Goal: Task Accomplishment & Management: Use online tool/utility

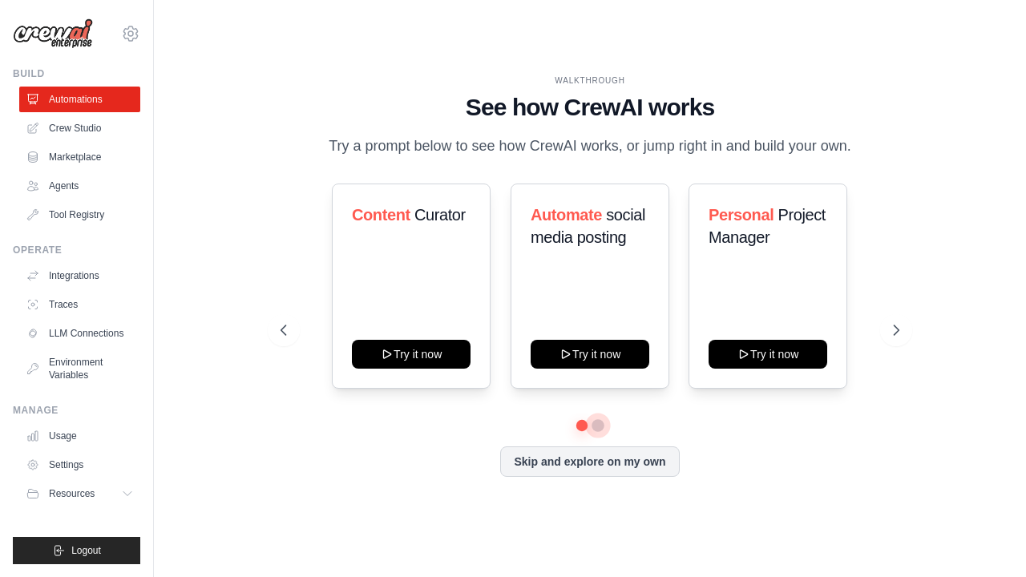
click at [594, 425] on button at bounding box center [597, 425] width 13 height 13
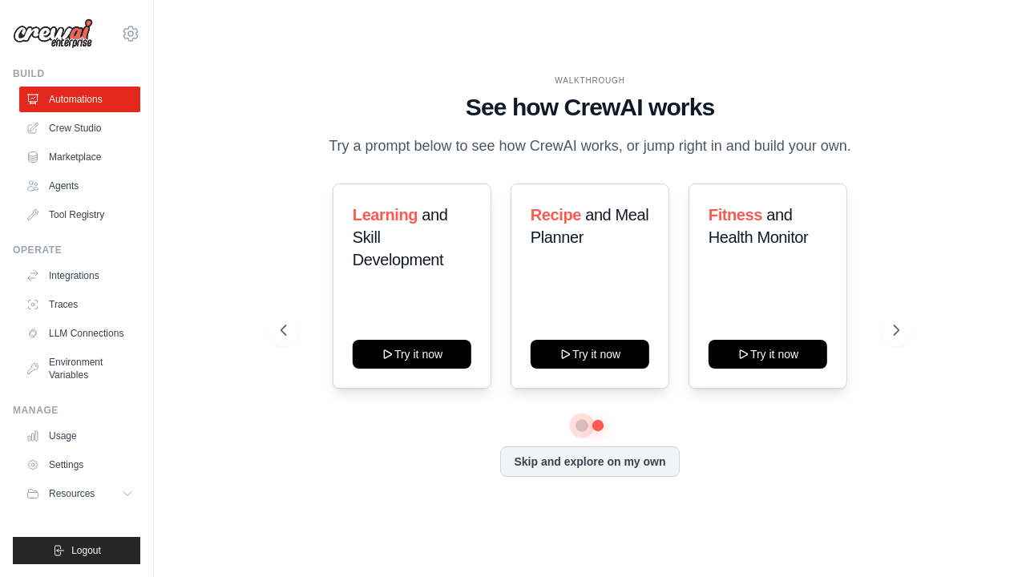
click at [586, 429] on button at bounding box center [581, 425] width 11 height 11
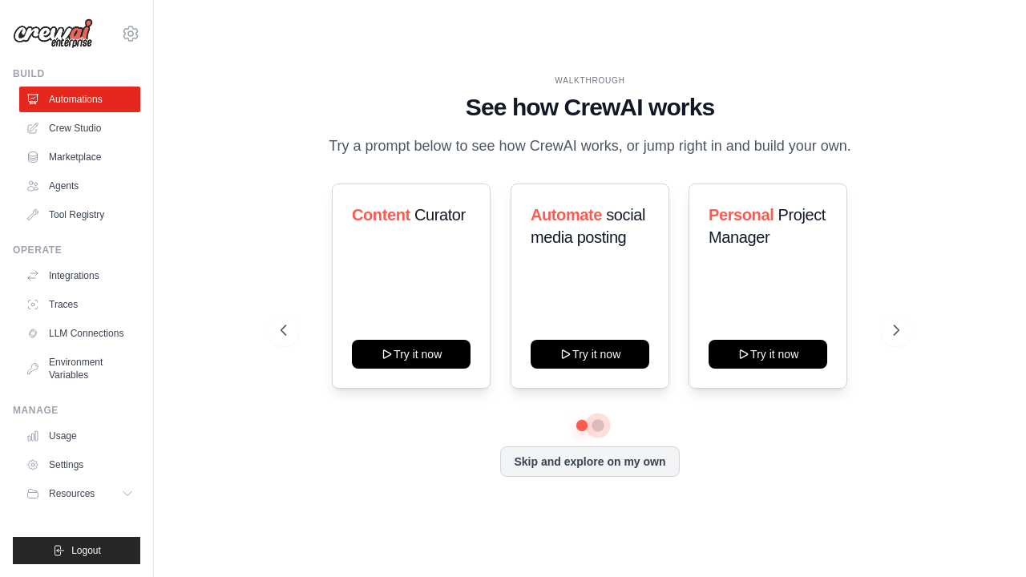
click at [600, 425] on button at bounding box center [597, 425] width 11 height 11
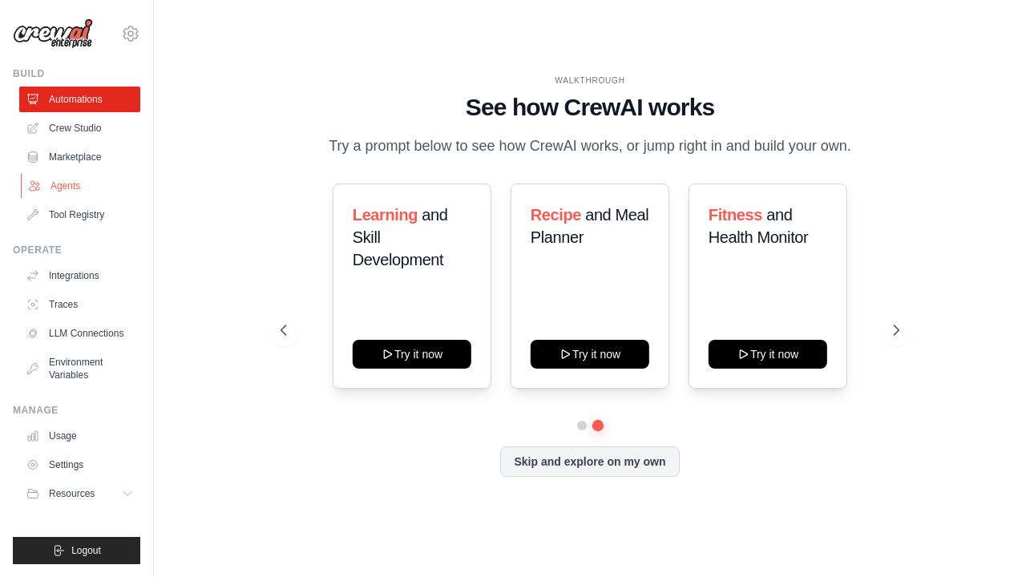
click at [80, 188] on link "Agents" at bounding box center [81, 186] width 121 height 26
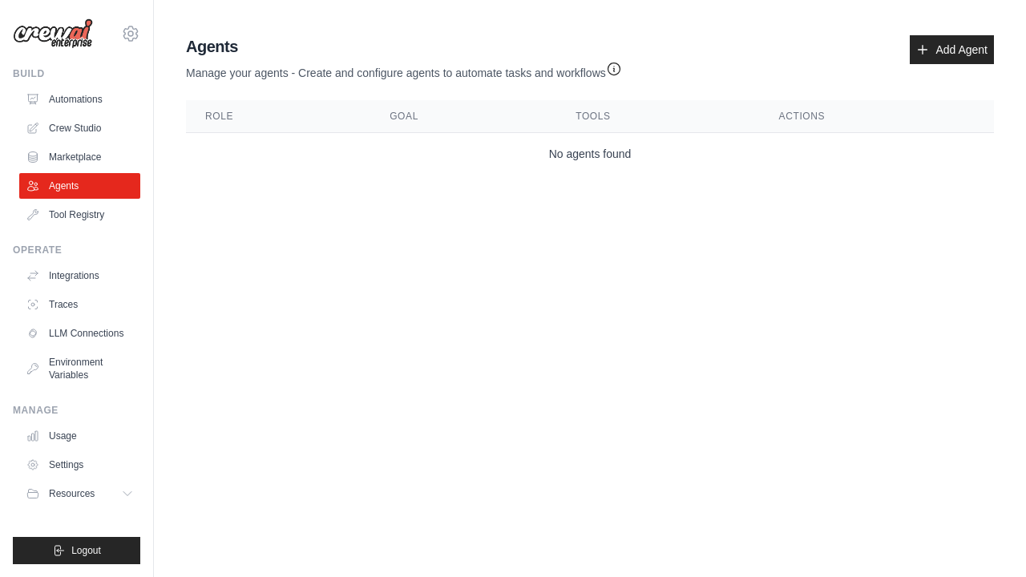
click at [63, 422] on div "Manage Usage Settings Resources Documentation GitHub Blog" at bounding box center [76, 455] width 127 height 103
click at [58, 435] on link "Usage" at bounding box center [81, 436] width 121 height 26
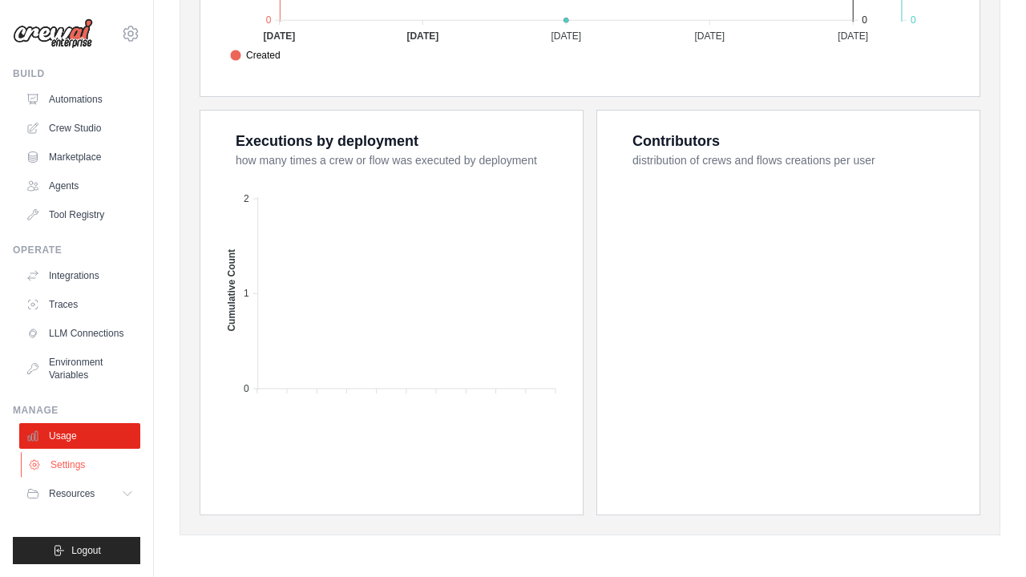
scroll to position [585, 0]
click at [71, 462] on link "Settings" at bounding box center [81, 465] width 121 height 26
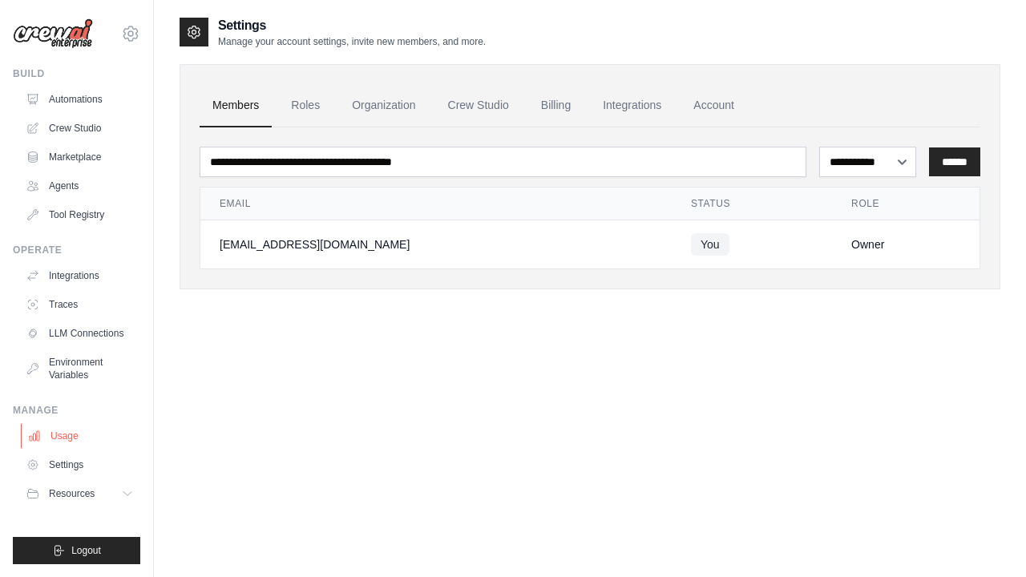
click at [72, 431] on link "Usage" at bounding box center [81, 436] width 121 height 26
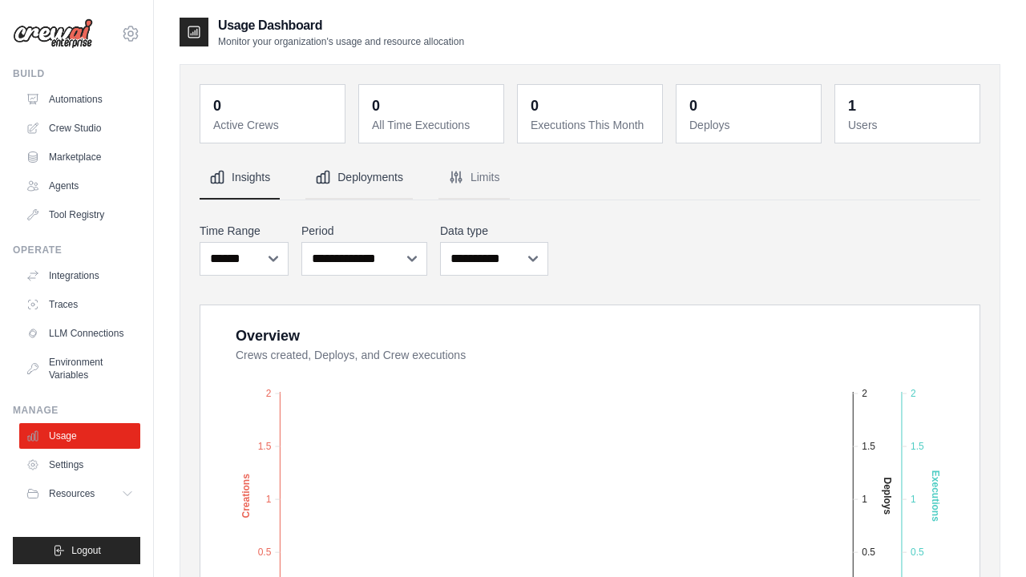
click at [364, 174] on button "Deployments" at bounding box center [358, 177] width 107 height 43
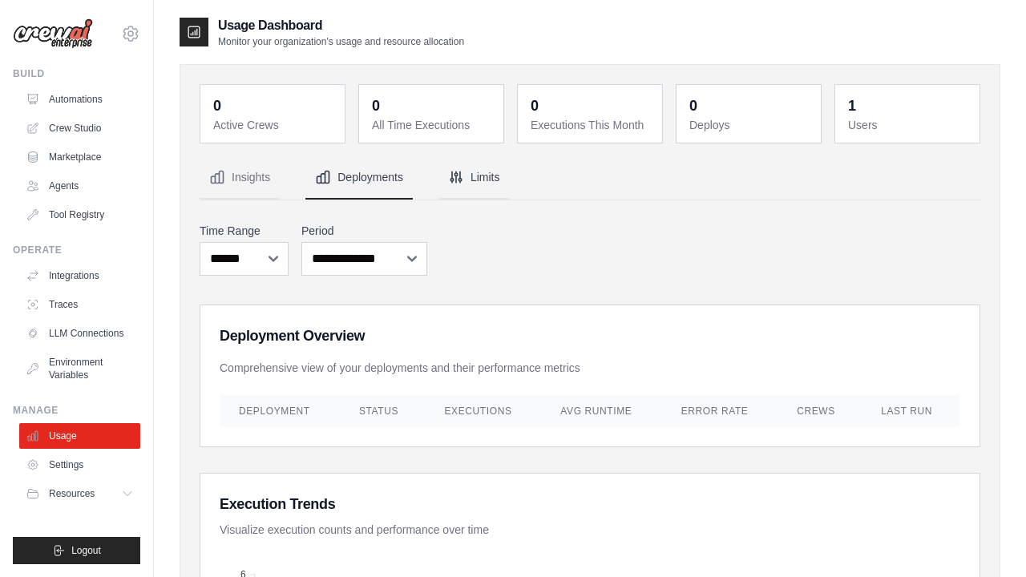
click at [452, 185] on button "Limits" at bounding box center [473, 177] width 71 height 43
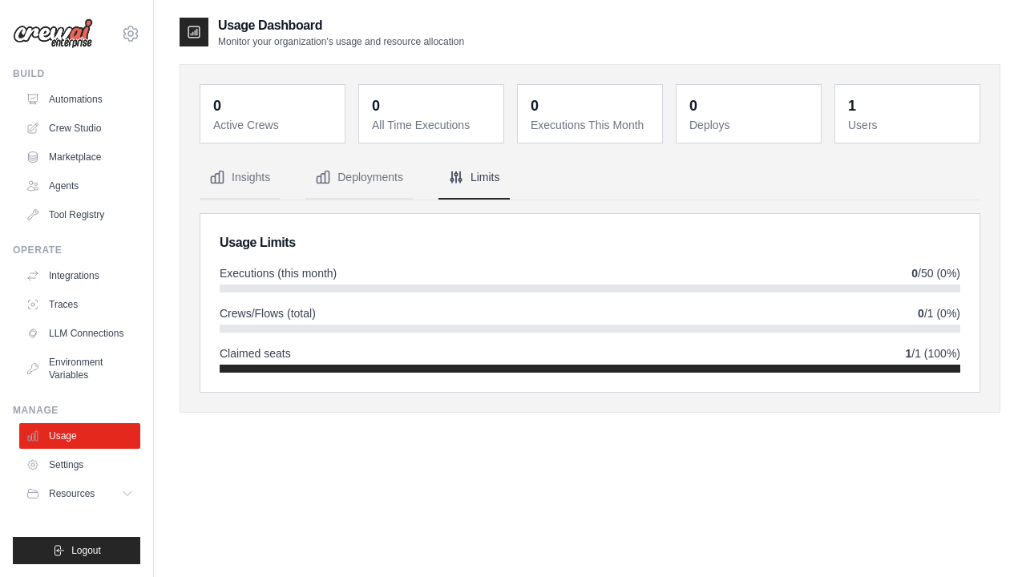
scroll to position [31, 0]
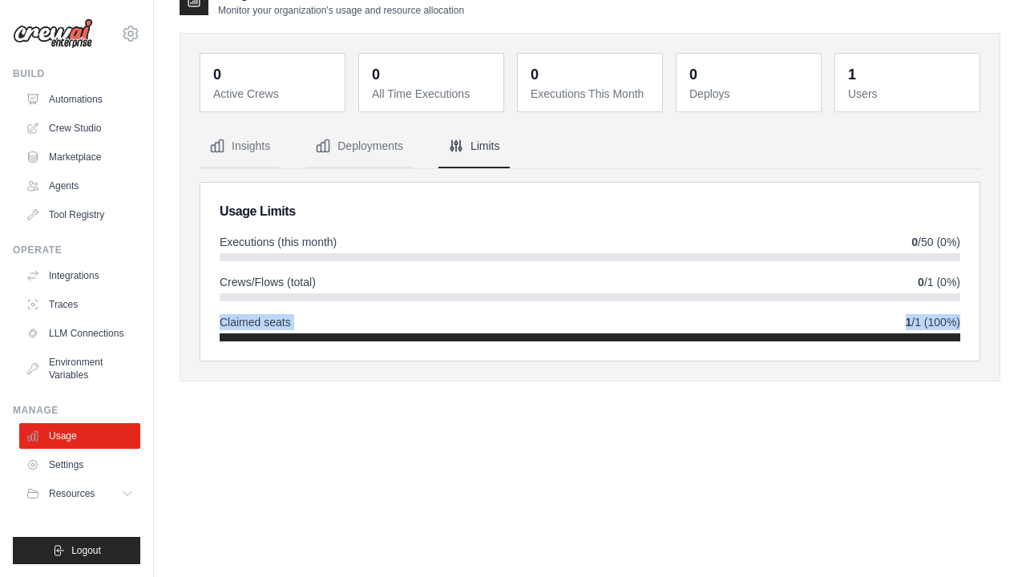
drag, startPoint x: 218, startPoint y: 326, endPoint x: 415, endPoint y: 333, distance: 197.2
click at [417, 334] on div "Usage Limits Executions (this month) 0 /50 (0%) Crews/Flows (total) 0 /1 (0%) C…" at bounding box center [589, 272] width 779 height 178
click at [357, 369] on div "0 Active Crews 0 All Time Executions 0 Executions This Month 0 Deploys 1 Users" at bounding box center [589, 207] width 821 height 349
drag, startPoint x: 239, startPoint y: 234, endPoint x: 370, endPoint y: 235, distance: 131.4
click at [370, 235] on div "Executions (this month) 0 /50 (0%)" at bounding box center [590, 242] width 740 height 16
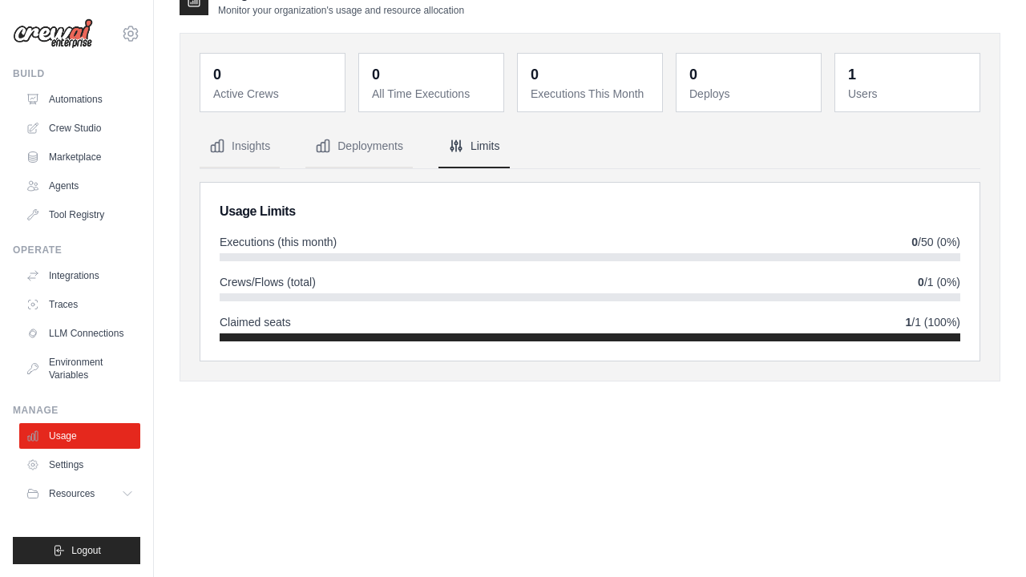
click at [329, 281] on div "Crews/Flows (total) 0 /1 (0%)" at bounding box center [590, 282] width 740 height 16
drag, startPoint x: 323, startPoint y: 282, endPoint x: 308, endPoint y: 282, distance: 15.2
click at [308, 282] on div "Crews/Flows (total) 0 /1 (0%)" at bounding box center [590, 282] width 740 height 16
click at [95, 506] on ul "Build Automations Crew Studio Marketplace Agents" at bounding box center [76, 315] width 127 height 497
click at [96, 504] on button "Resources" at bounding box center [81, 494] width 121 height 26
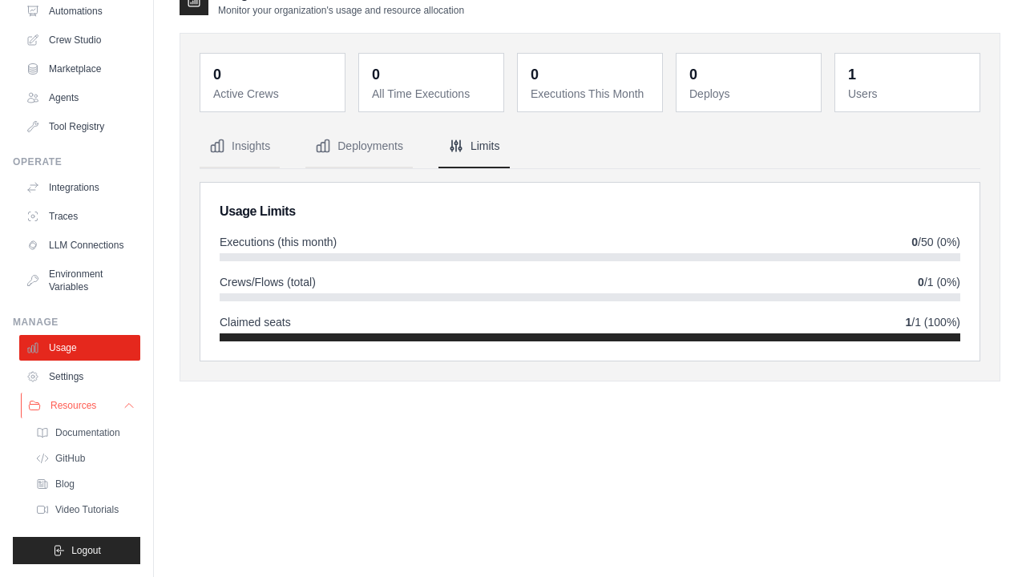
scroll to position [88, 0]
click at [103, 439] on link "Documentation" at bounding box center [85, 432] width 111 height 22
click at [87, 497] on ul "Documentation GitHub Blog Video Tutorials" at bounding box center [84, 470] width 111 height 99
click at [87, 502] on link "Video Tutorials" at bounding box center [85, 509] width 111 height 22
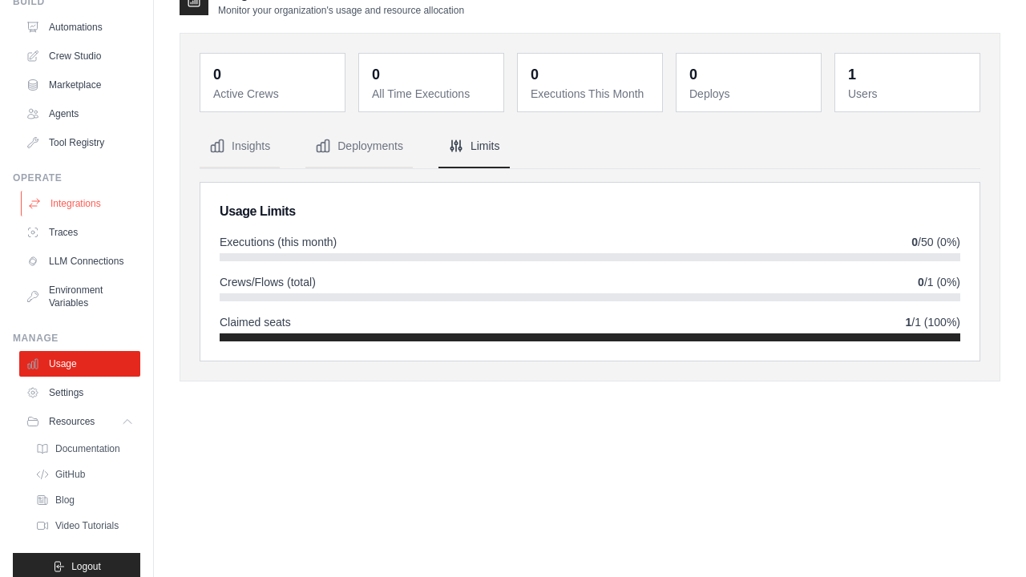
click at [91, 208] on link "Integrations" at bounding box center [81, 204] width 121 height 26
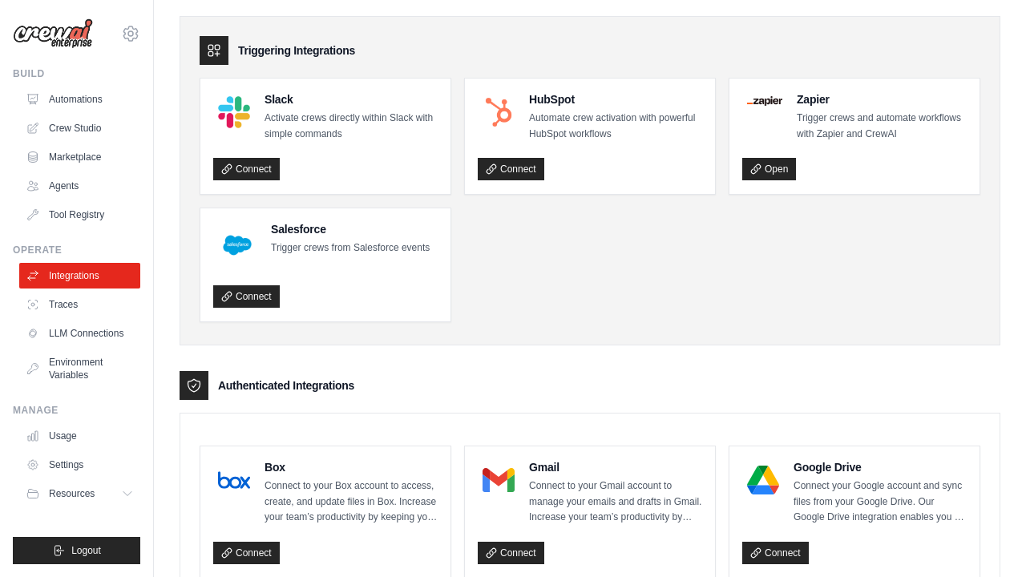
scroll to position [50, 0]
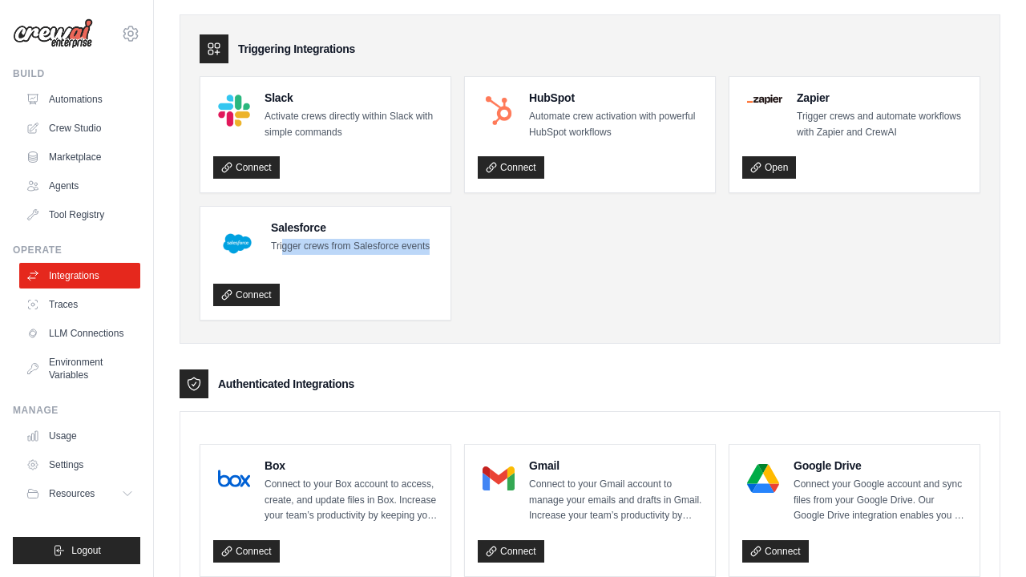
drag, startPoint x: 283, startPoint y: 242, endPoint x: 432, endPoint y: 248, distance: 149.2
click at [432, 248] on div "Salesforce Trigger crews from Salesforce events" at bounding box center [325, 244] width 224 height 48
click at [507, 290] on ul "Slack Activate crews directly within Slack with simple commands Connect HubSpot…" at bounding box center [590, 198] width 780 height 244
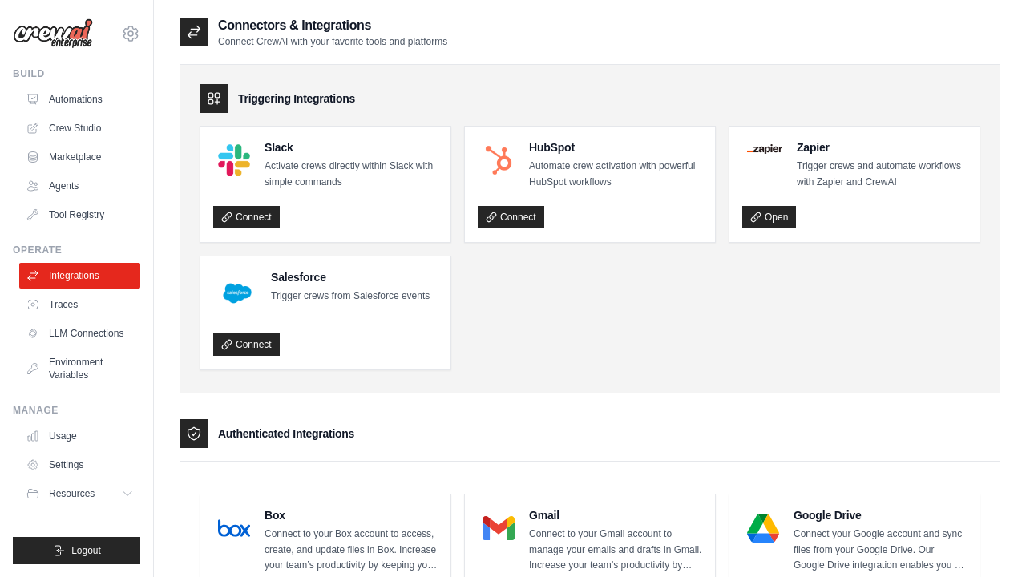
scroll to position [0, 0]
click at [46, 221] on link "Tool Registry" at bounding box center [81, 215] width 121 height 26
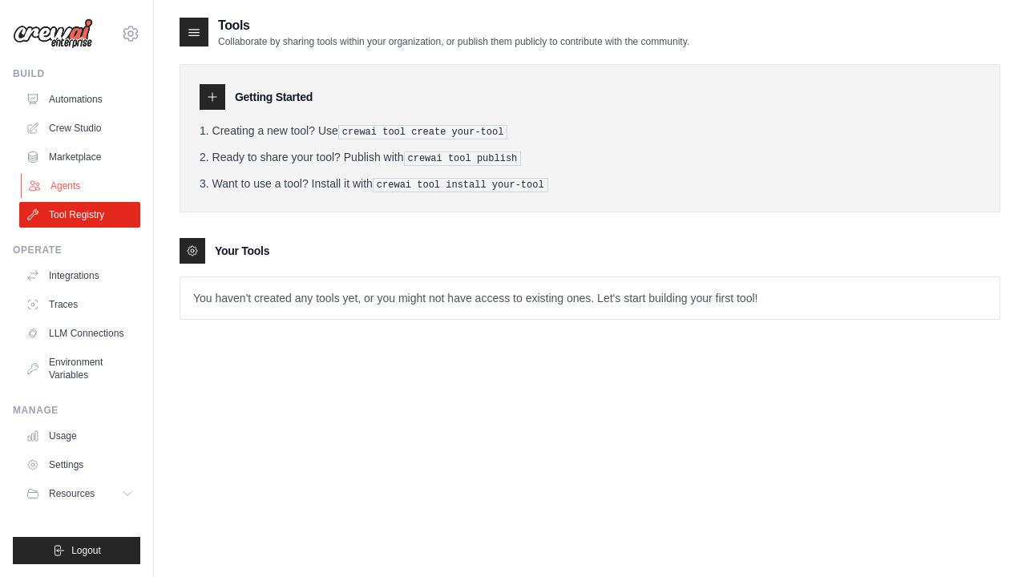
click at [48, 192] on link "Agents" at bounding box center [81, 186] width 121 height 26
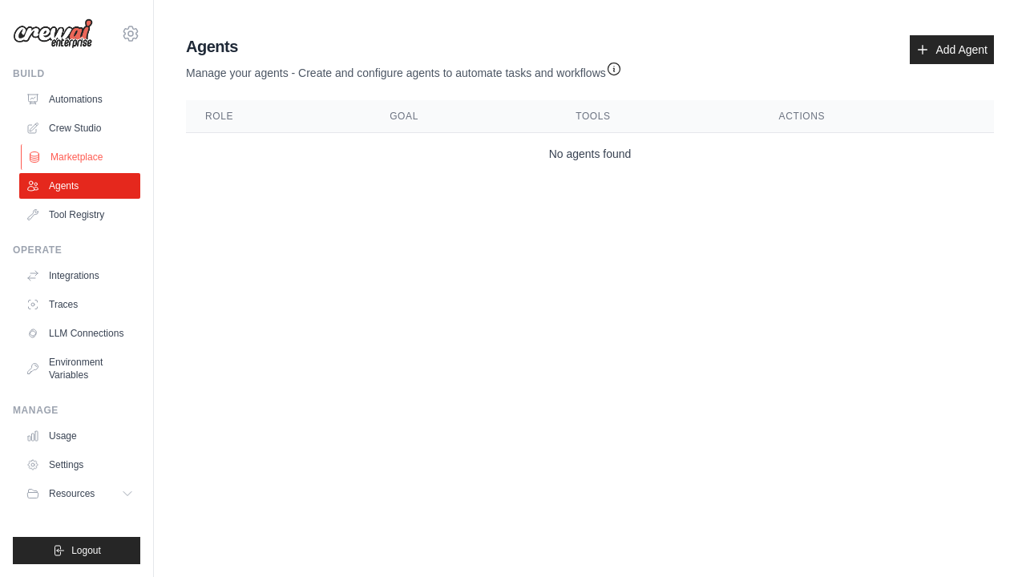
click at [54, 167] on link "Marketplace" at bounding box center [81, 157] width 121 height 26
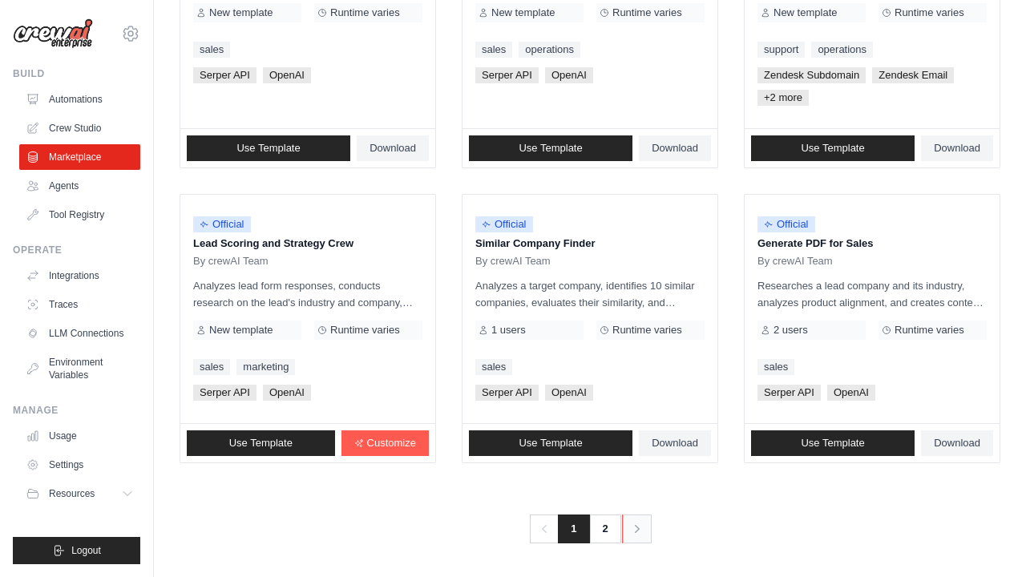
scroll to position [950, 0]
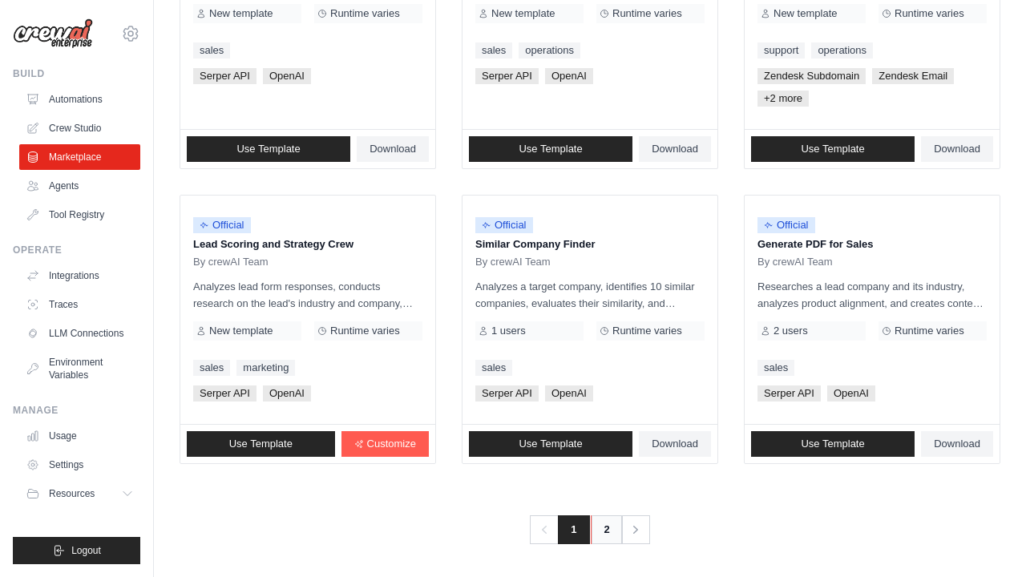
click at [615, 522] on link "2" at bounding box center [607, 529] width 32 height 29
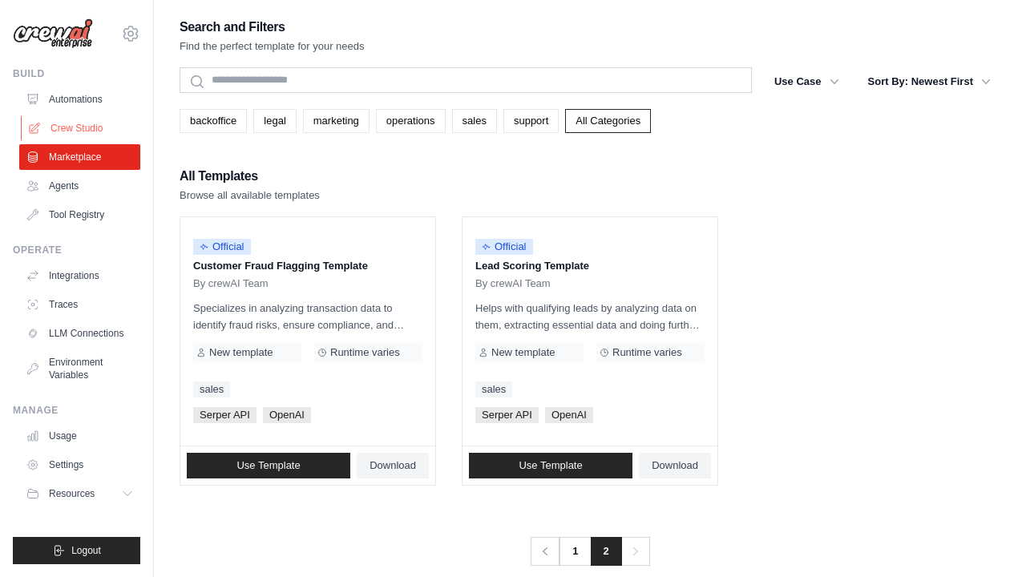
click at [81, 119] on link "Crew Studio" at bounding box center [81, 128] width 121 height 26
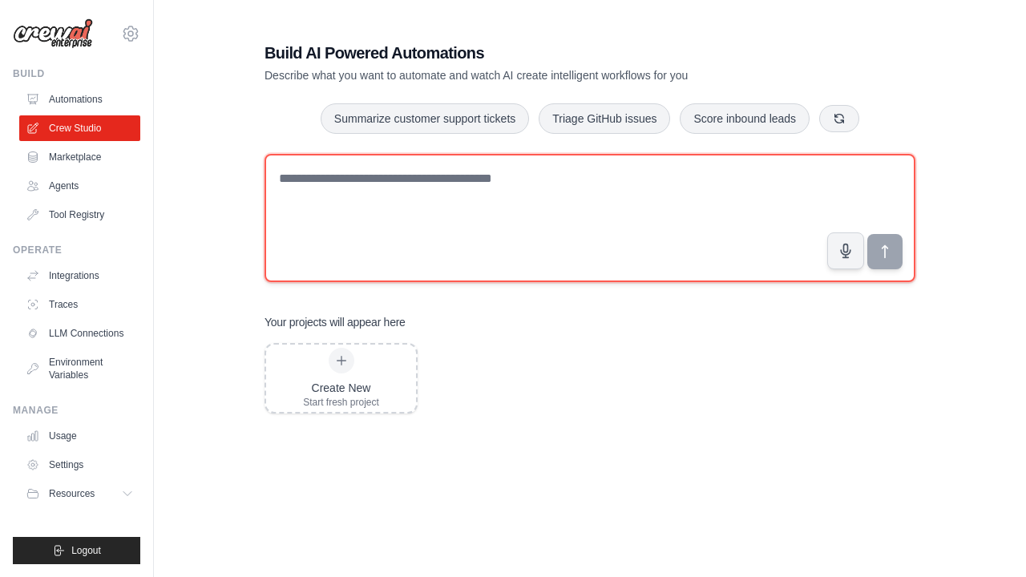
click at [369, 192] on textarea at bounding box center [589, 218] width 651 height 128
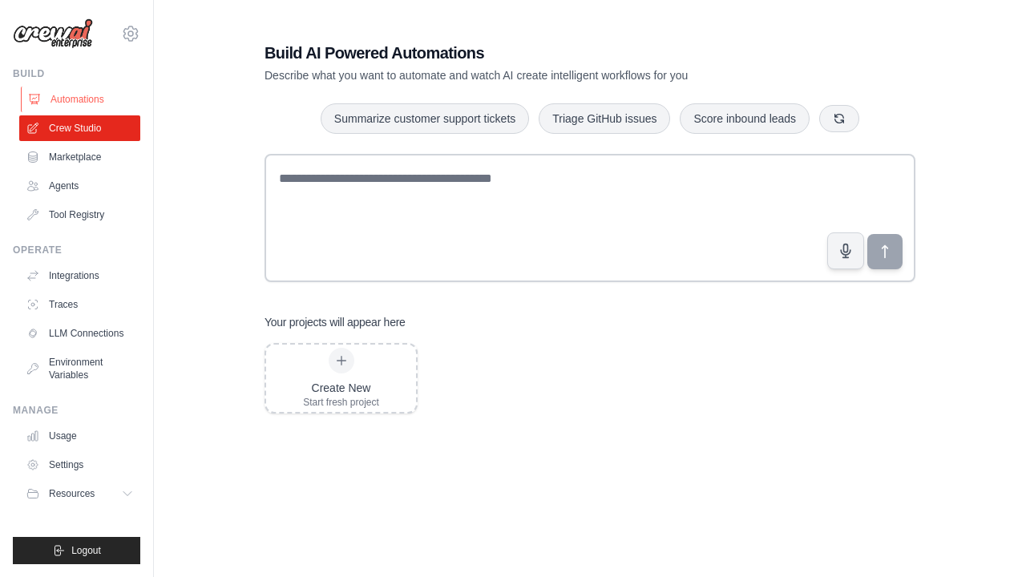
click at [71, 106] on link "Automations" at bounding box center [81, 100] width 121 height 26
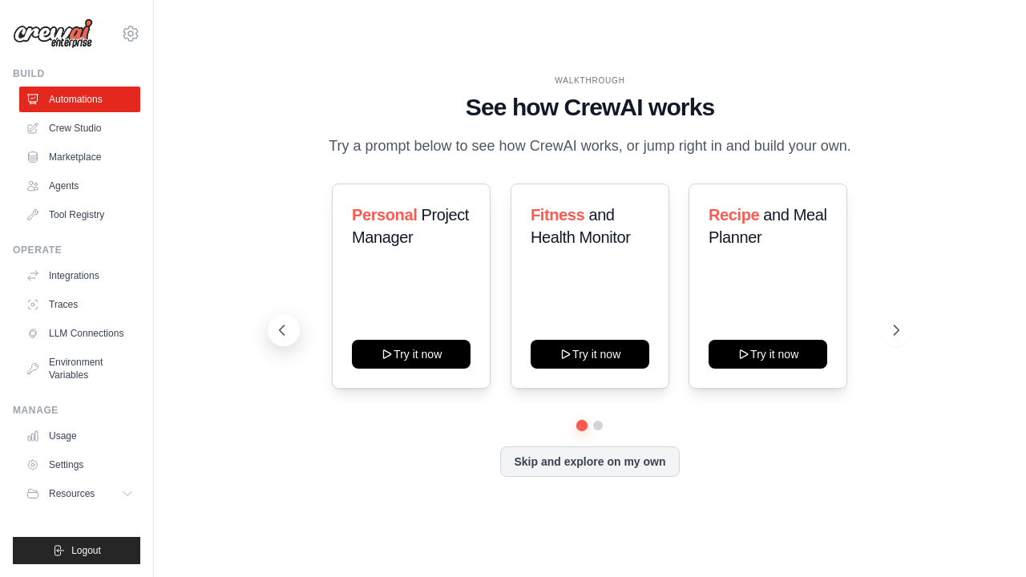
click at [292, 326] on button at bounding box center [284, 330] width 32 height 32
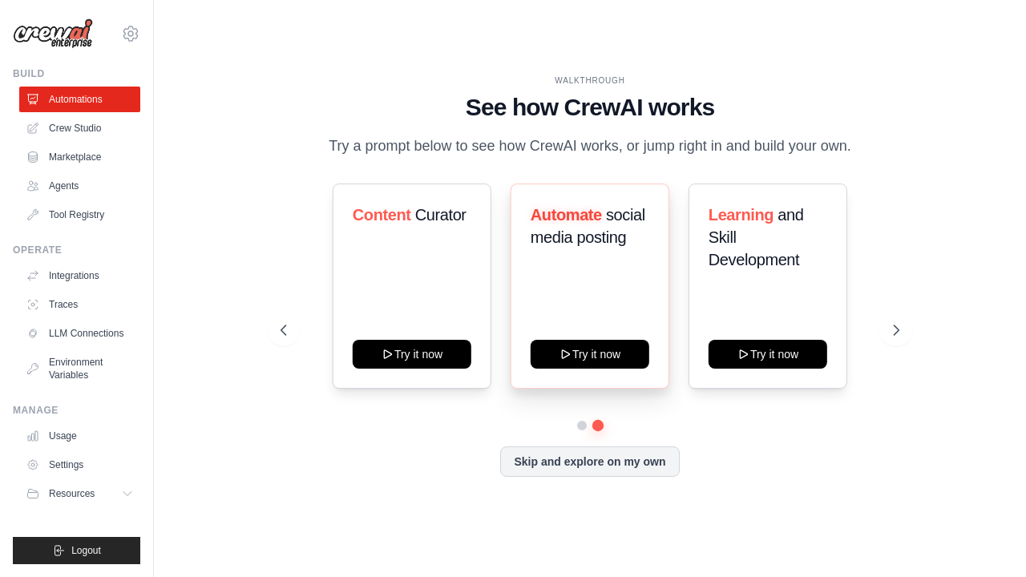
click at [593, 264] on div "Automate social media posting Try it now" at bounding box center [589, 285] width 159 height 205
click at [590, 229] on span "social media posting" at bounding box center [587, 226] width 115 height 40
click at [585, 365] on button "Try it now" at bounding box center [589, 352] width 119 height 29
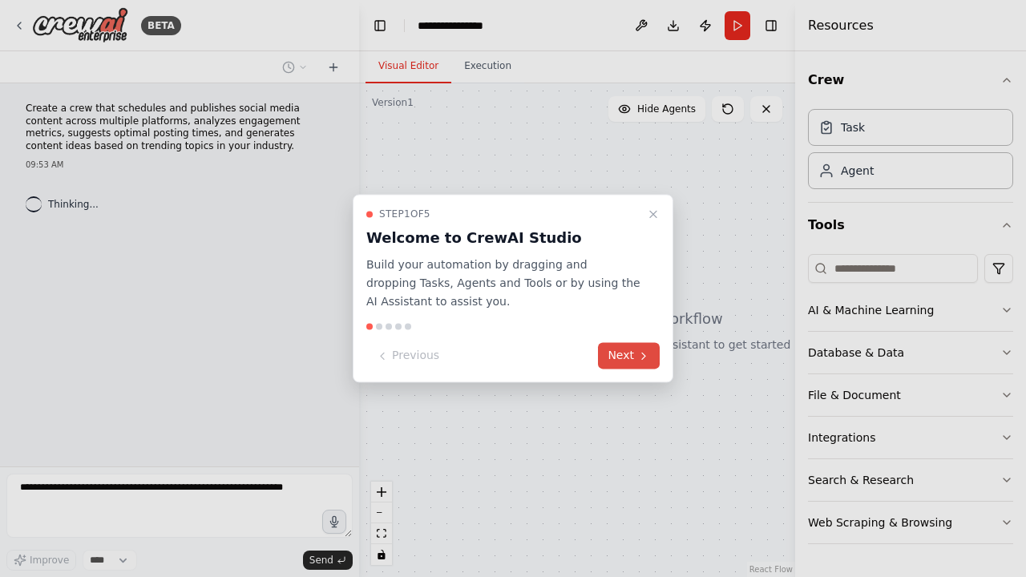
click at [637, 357] on icon at bounding box center [643, 355] width 13 height 13
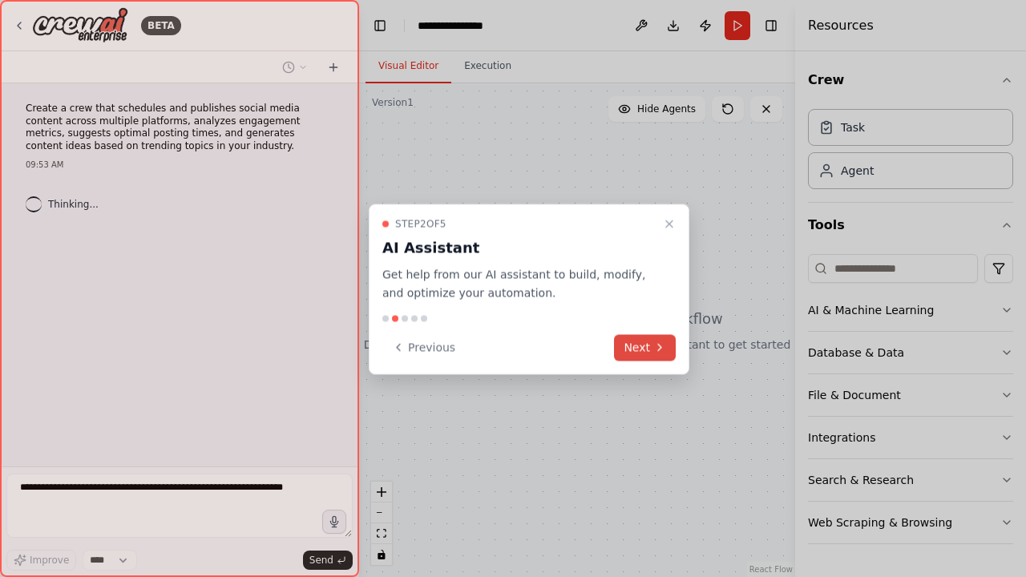
click at [637, 357] on button "Next" at bounding box center [645, 347] width 62 height 26
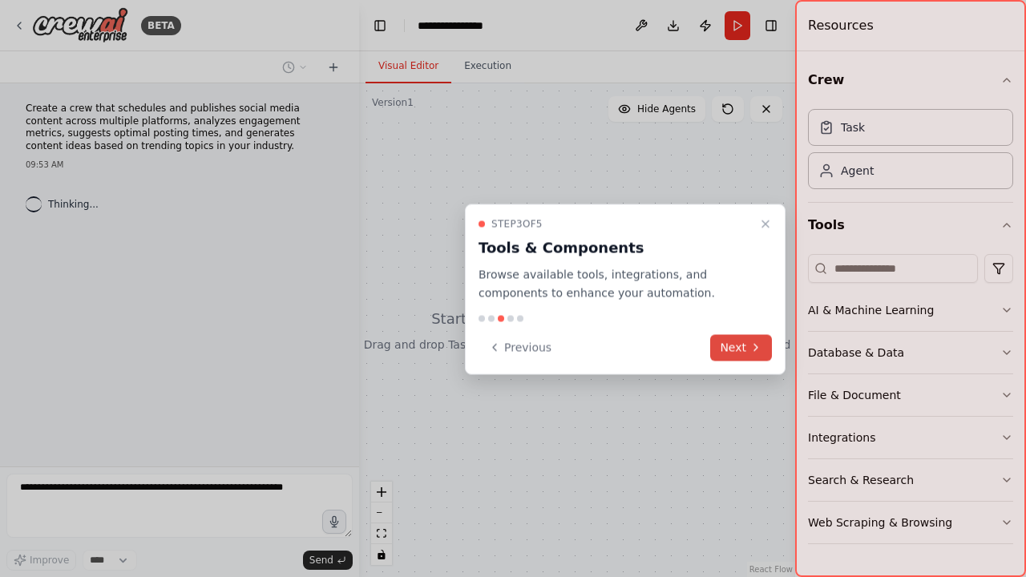
click at [733, 343] on button "Next" at bounding box center [741, 347] width 62 height 26
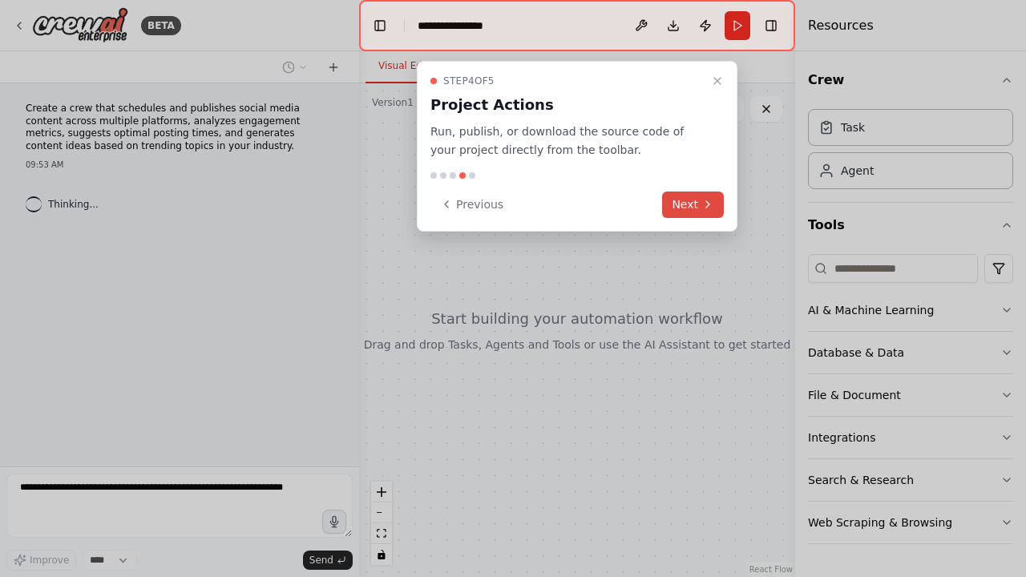
click at [699, 204] on button "Next" at bounding box center [693, 205] width 62 height 26
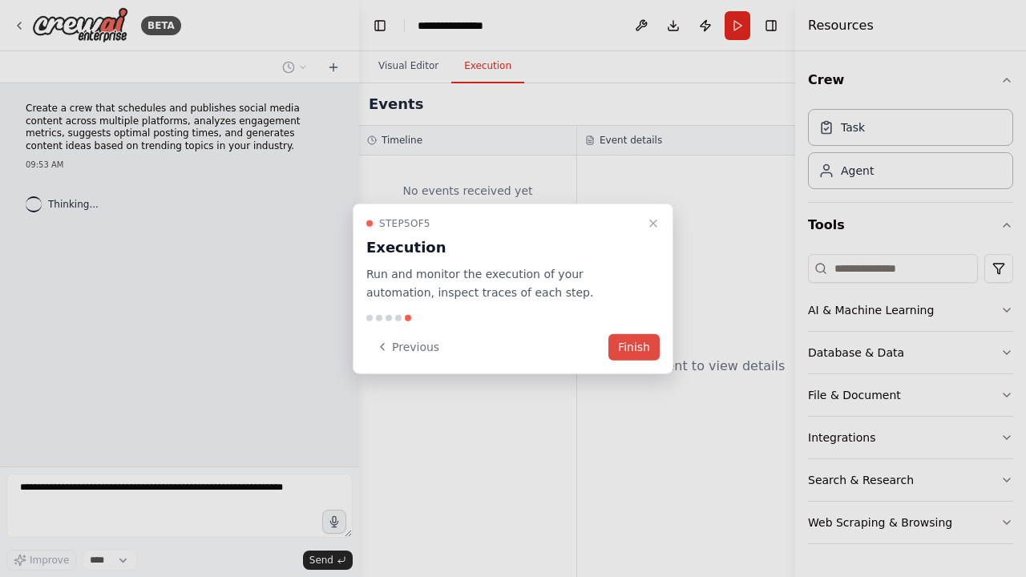
click at [655, 345] on button "Finish" at bounding box center [633, 346] width 51 height 26
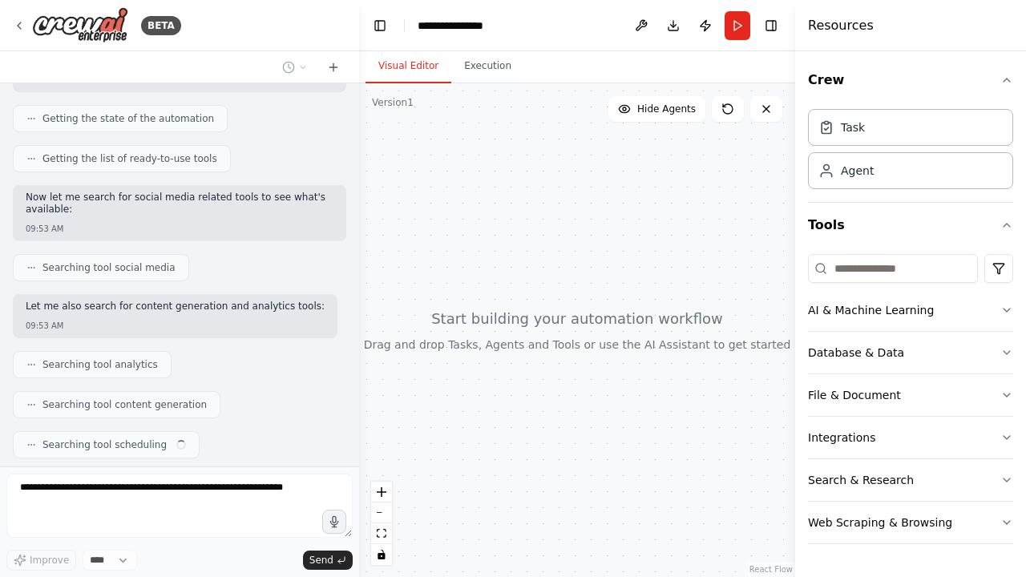
scroll to position [248, 0]
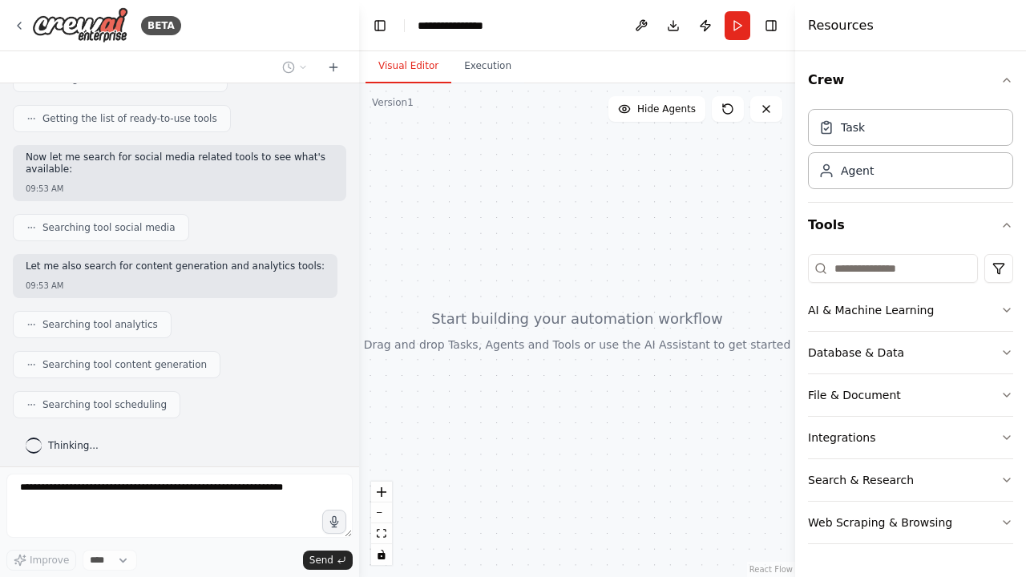
drag, startPoint x: 674, startPoint y: 287, endPoint x: 642, endPoint y: 281, distance: 32.5
click at [642, 281] on div at bounding box center [577, 330] width 436 height 494
click at [849, 313] on div "AI & Machine Learning" at bounding box center [871, 310] width 126 height 16
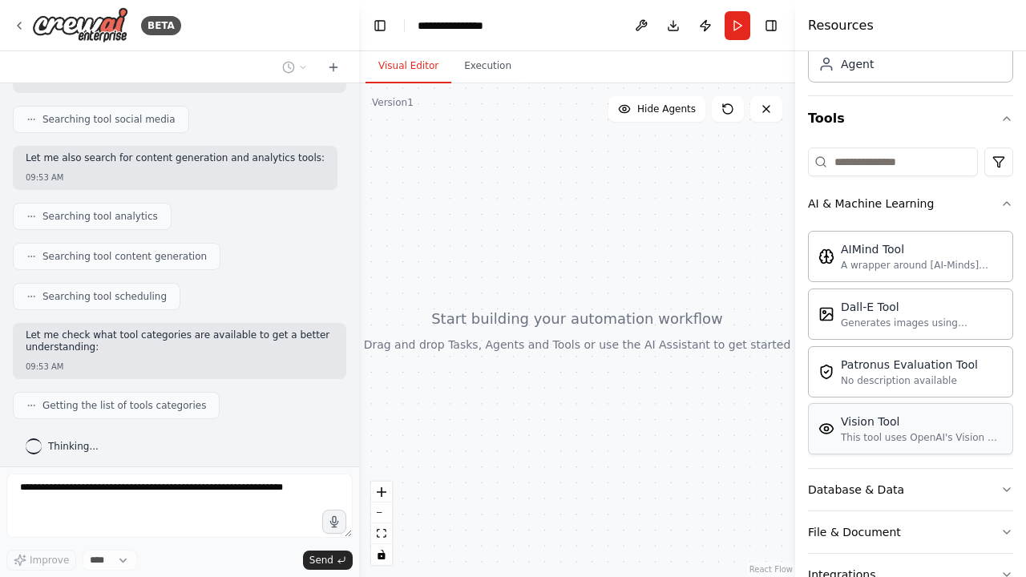
scroll to position [397, 0]
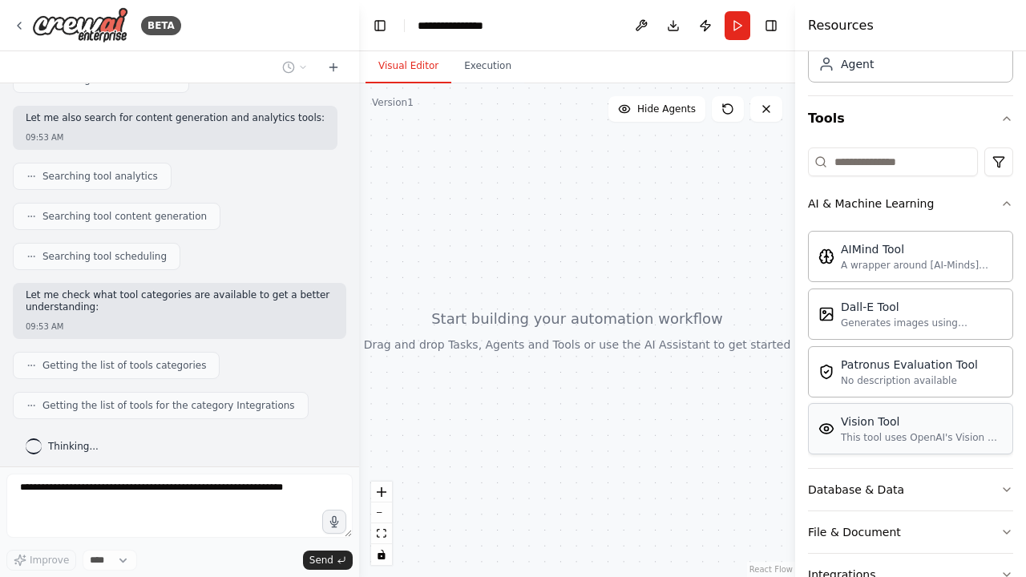
click at [869, 439] on div "This tool uses OpenAI's Vision API to describe the contents of an image." at bounding box center [922, 437] width 162 height 13
click at [872, 475] on button "Database & Data" at bounding box center [910, 490] width 205 height 42
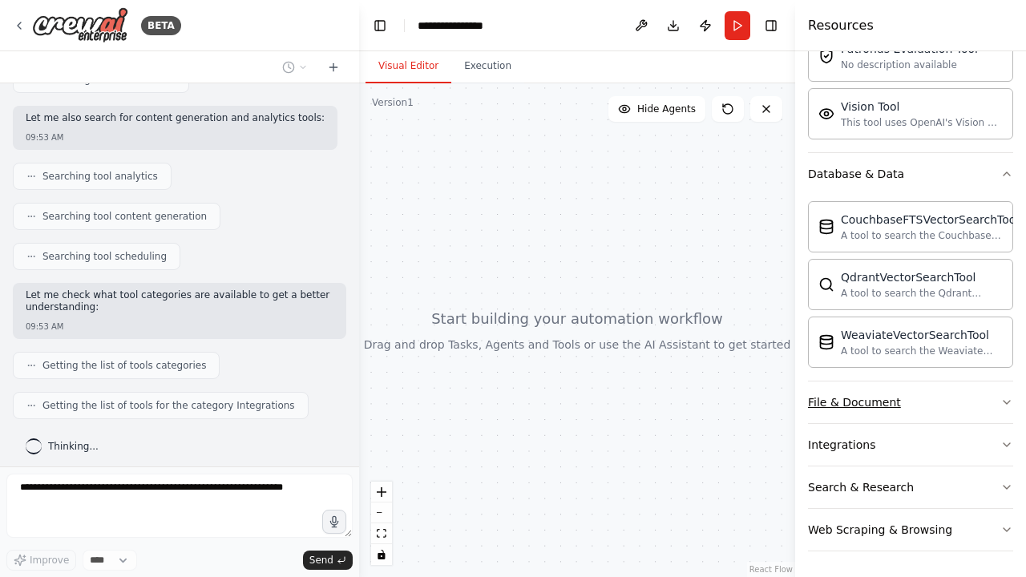
click at [918, 399] on button "File & Document" at bounding box center [910, 402] width 205 height 42
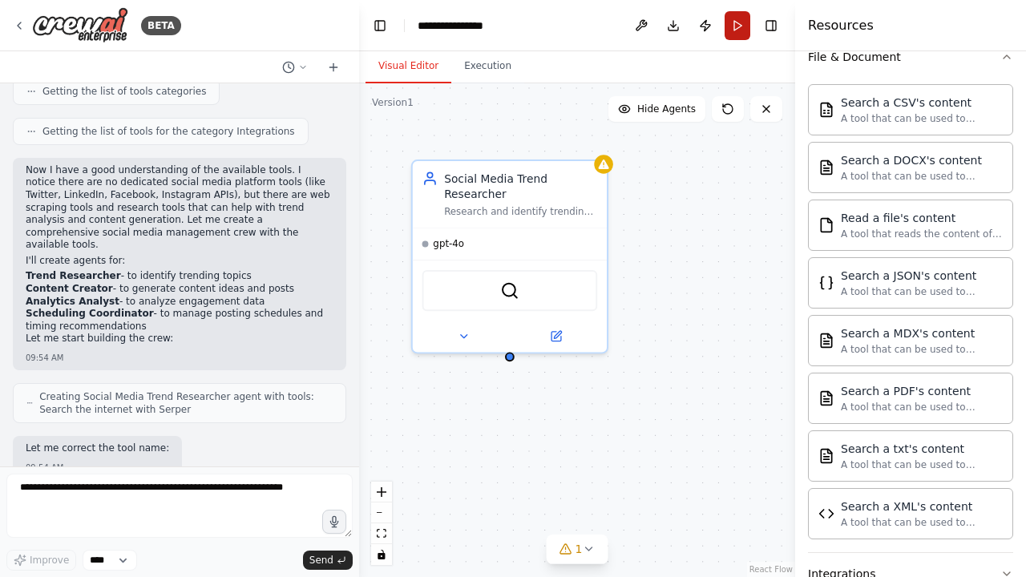
scroll to position [765, 0]
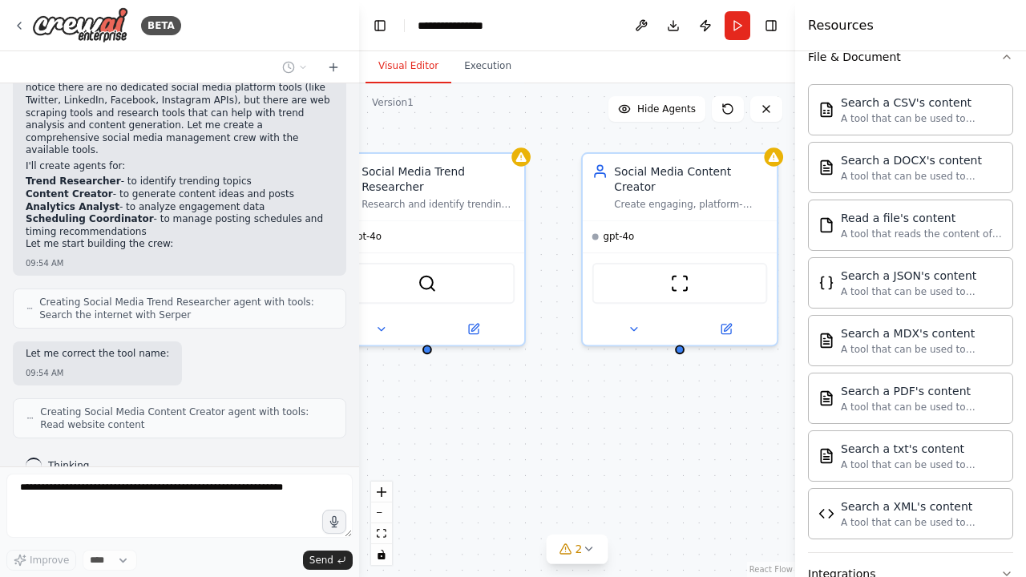
drag, startPoint x: 635, startPoint y: 417, endPoint x: 551, endPoint y: 408, distance: 83.8
click at [551, 409] on div "Social Media Trend Researcher Research and identify trending topics, keywords, …" at bounding box center [577, 330] width 436 height 494
drag, startPoint x: 705, startPoint y: 401, endPoint x: 669, endPoint y: 401, distance: 36.1
click at [669, 401] on div "Social Media Trend Researcher Research and identify trending topics, keywords, …" at bounding box center [577, 330] width 436 height 494
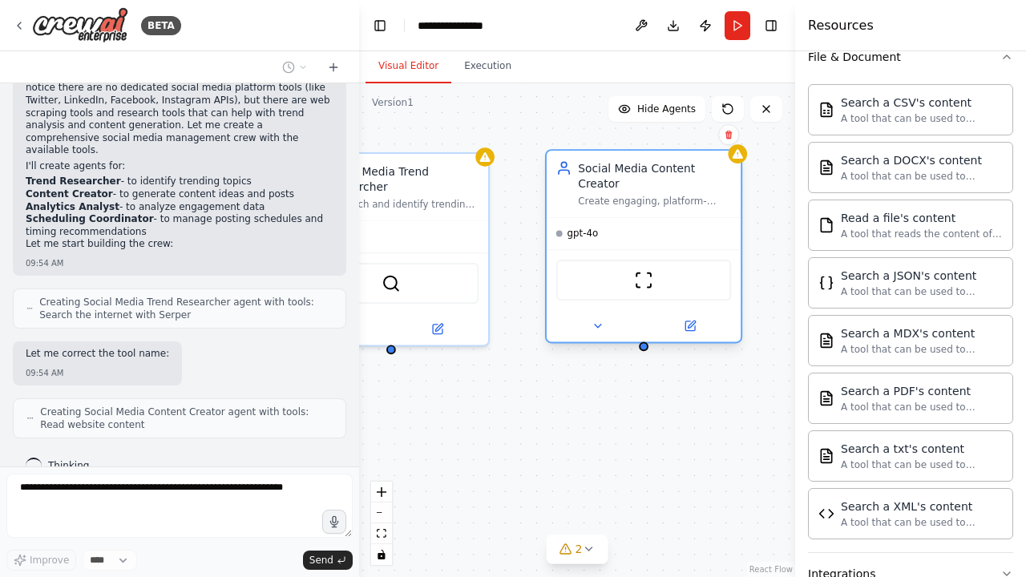
click at [652, 225] on div "gpt-4o" at bounding box center [643, 233] width 194 height 31
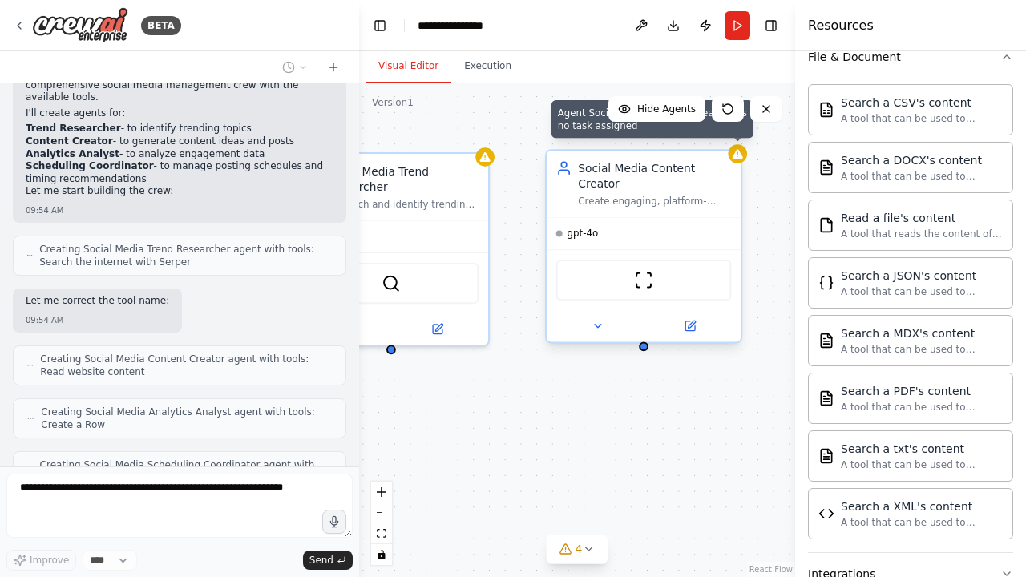
scroll to position [871, 0]
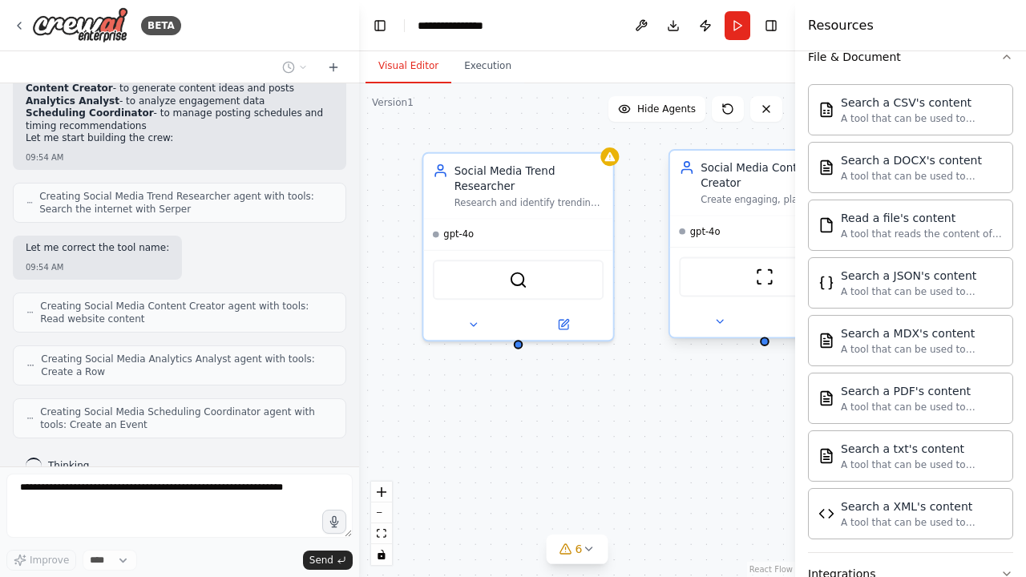
drag, startPoint x: 552, startPoint y: 475, endPoint x: 671, endPoint y: 468, distance: 118.8
click at [671, 468] on div "Social Media Trend Researcher Research and identify trending topics, keywords, …" at bounding box center [577, 330] width 436 height 494
